Goal: Task Accomplishment & Management: Manage account settings

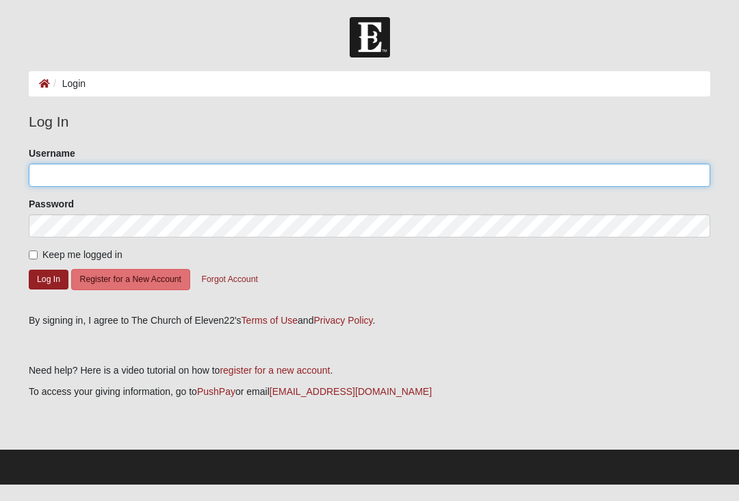
click at [53, 172] on input "Username" at bounding box center [369, 174] width 681 height 23
type input "Weschepens"
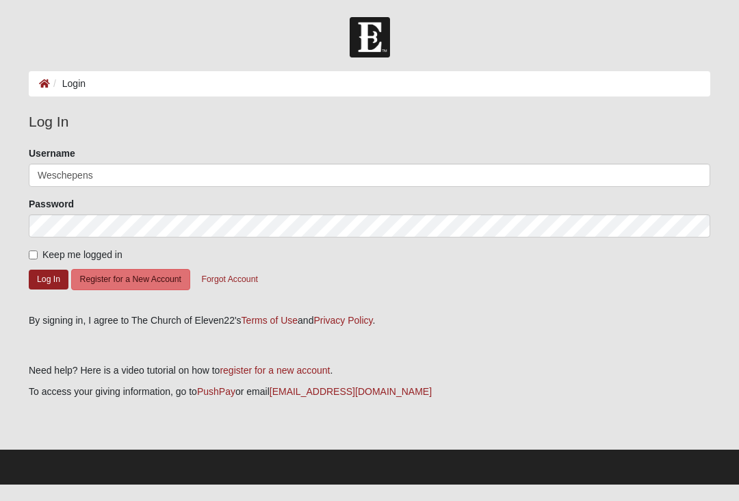
click at [49, 278] on button "Log In" at bounding box center [49, 280] width 40 height 20
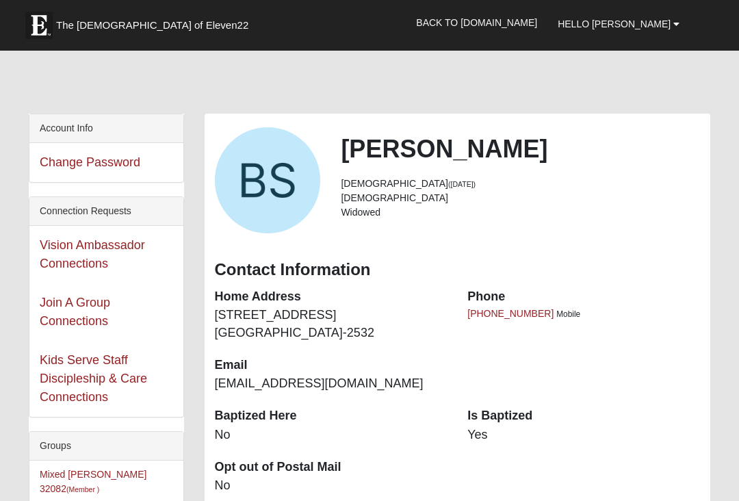
click at [654, 23] on span "Hello [PERSON_NAME]" at bounding box center [614, 23] width 113 height 11
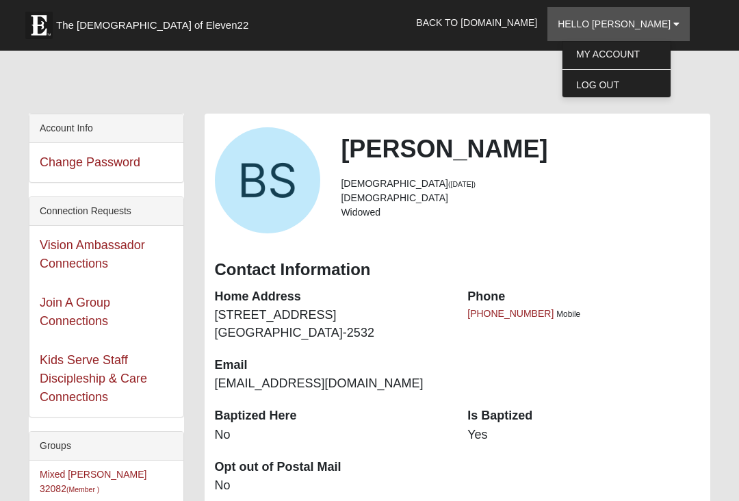
click at [588, 209] on li "Widowed" at bounding box center [520, 212] width 359 height 14
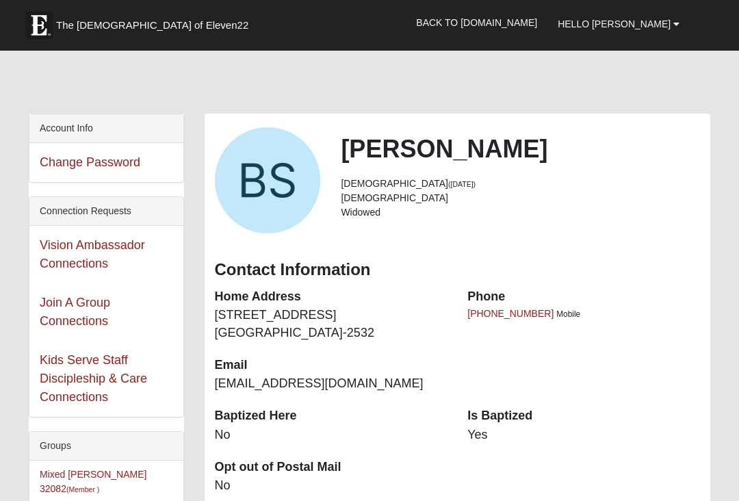
click at [650, 19] on span "Hello [PERSON_NAME]" at bounding box center [614, 23] width 113 height 11
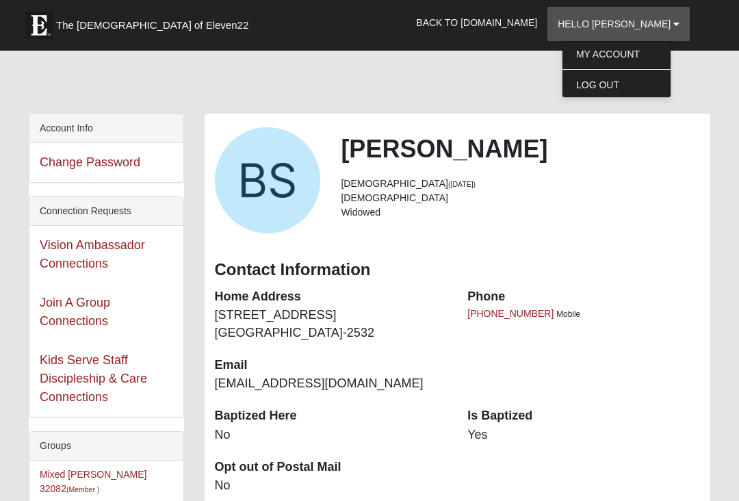
click at [648, 51] on link "My Account" at bounding box center [616, 54] width 108 height 18
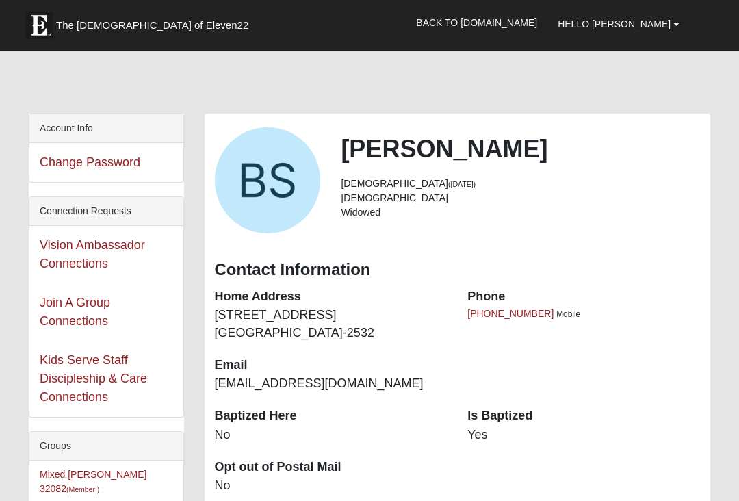
click at [516, 16] on link "Back to [DOMAIN_NAME]" at bounding box center [477, 22] width 142 height 34
click at [674, 19] on b at bounding box center [676, 24] width 6 height 10
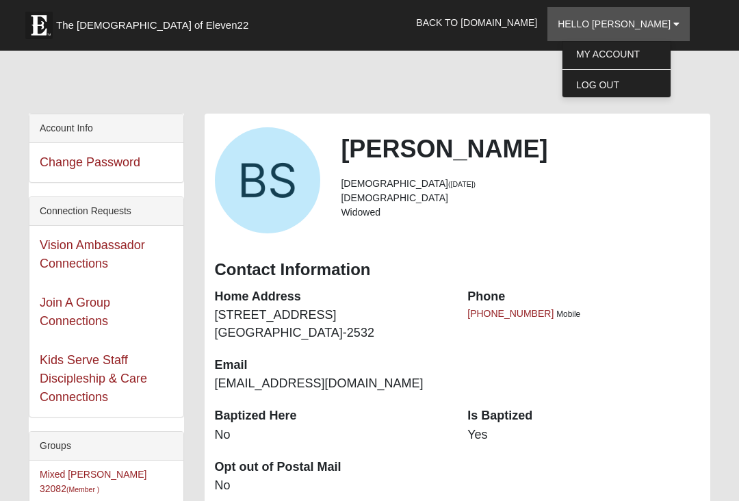
click at [628, 82] on link "Log Out" at bounding box center [616, 85] width 108 height 18
